Goal: Information Seeking & Learning: Understand process/instructions

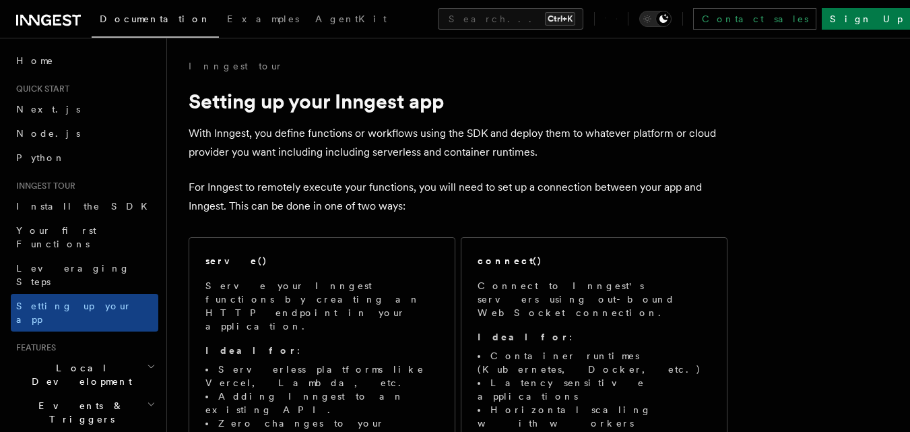
click at [68, 108] on link "Next.js" at bounding box center [85, 109] width 148 height 24
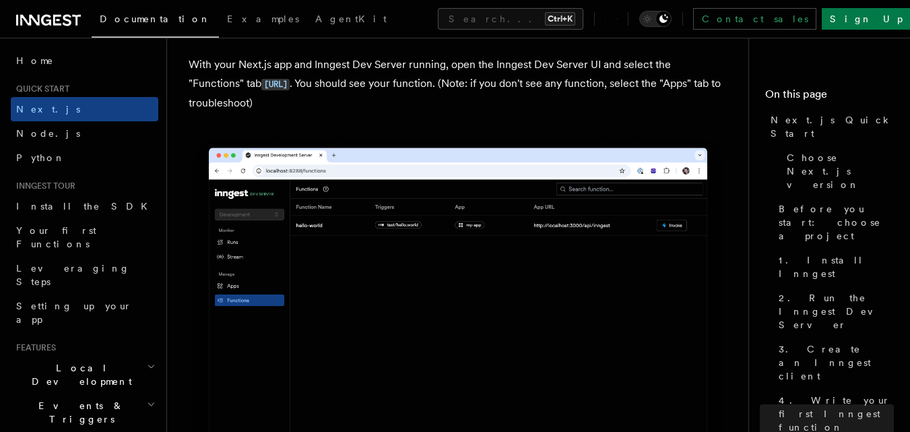
scroll to position [3239, 0]
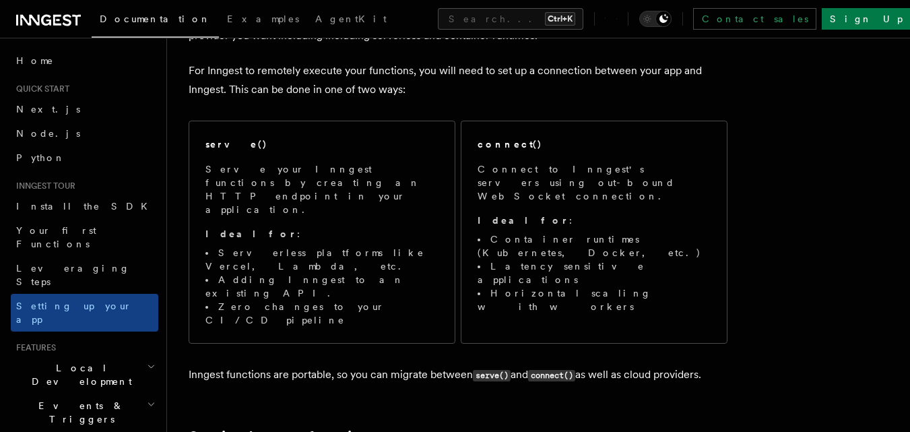
click at [575, 191] on span "Connect to Inngest's servers using out-bound WebSocket connection. Ideal for : …" at bounding box center [594, 237] width 233 height 151
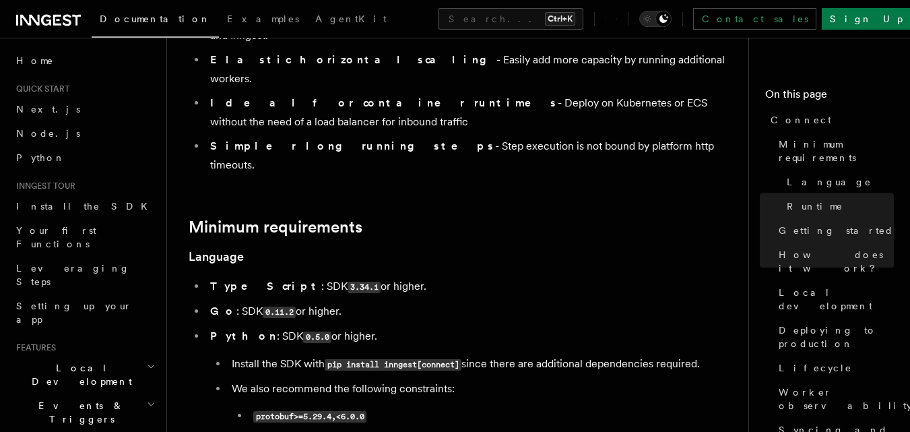
scroll to position [117, 0]
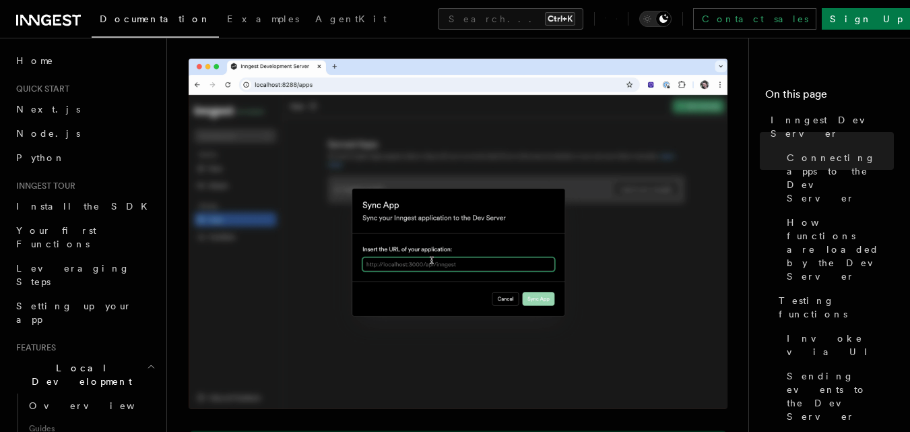
click at [433, 253] on img at bounding box center [458, 234] width 539 height 350
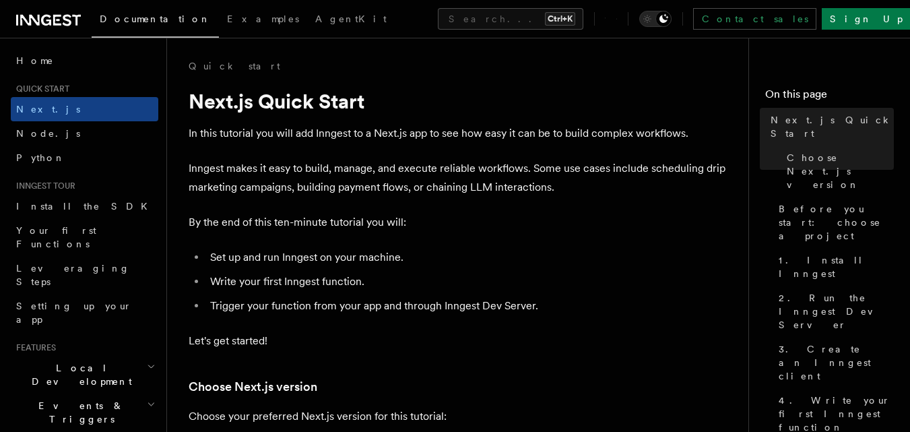
click at [429, 252] on li "Set up and run Inngest on your machine." at bounding box center [467, 257] width 522 height 19
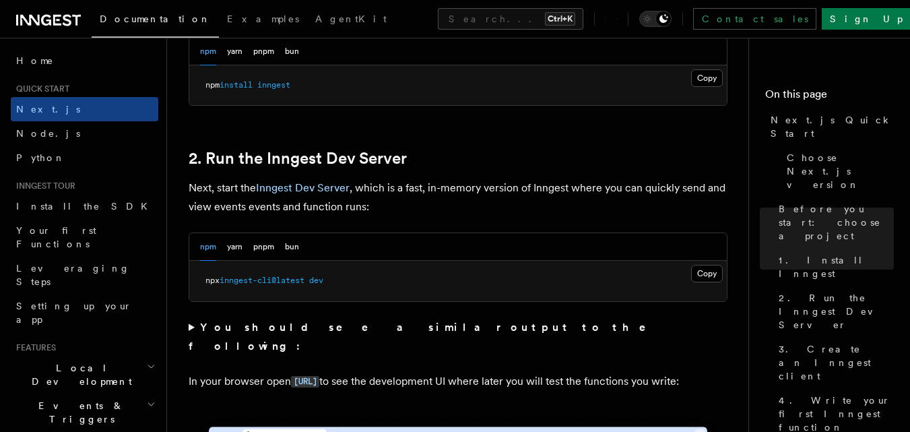
scroll to position [858, 0]
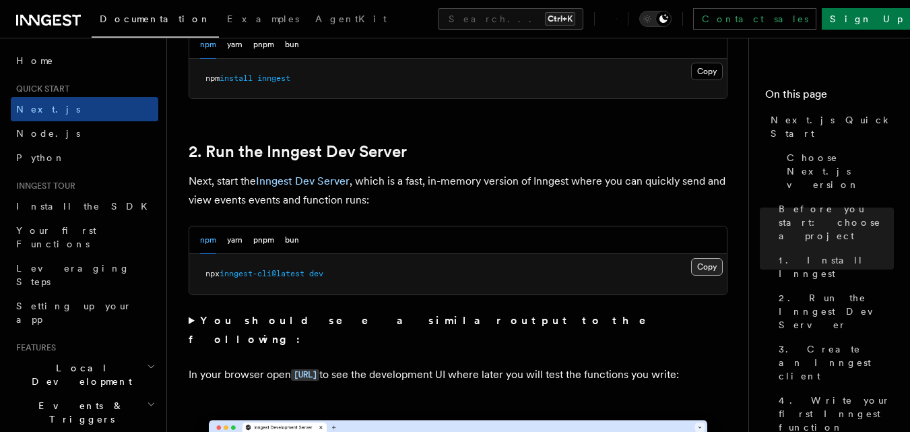
click at [701, 263] on button "Copy Copied" at bounding box center [707, 267] width 32 height 18
click at [462, 365] on p "In your browser open [URL] to see the development UI where later you will test …" at bounding box center [458, 375] width 539 height 20
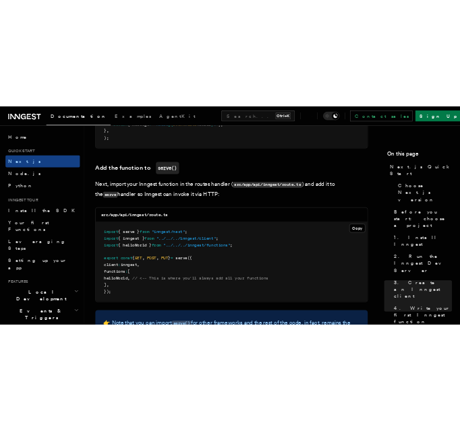
scroll to position [2615, 0]
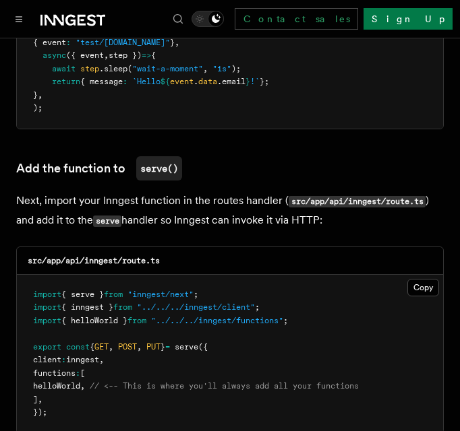
click at [192, 319] on pre "import { serve } from "inngest/next" ; import { inngest } from "../../../innges…" at bounding box center [230, 354] width 426 height 158
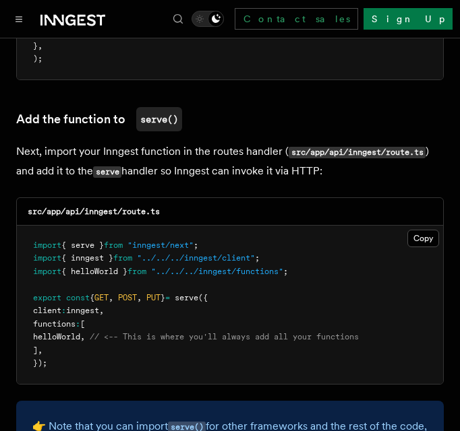
scroll to position [2704, 0]
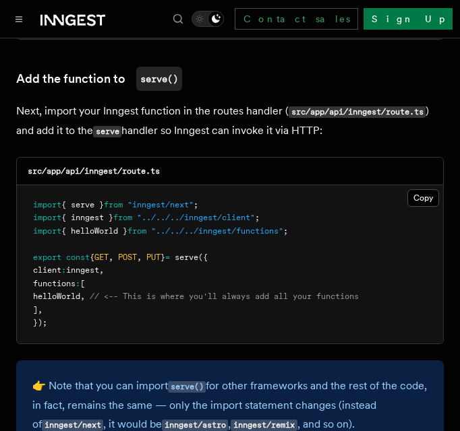
click at [179, 250] on pre "import { serve } from "inngest/next" ; import { inngest } from "../../../innges…" at bounding box center [230, 264] width 426 height 158
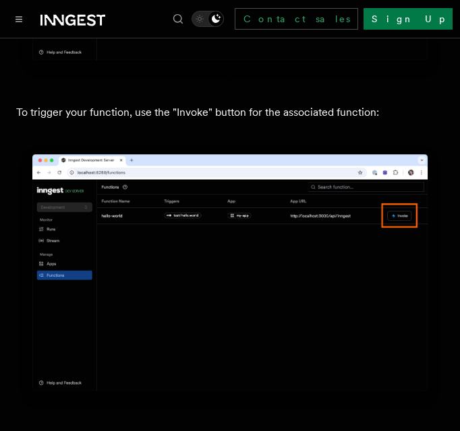
scroll to position [3603, 0]
